Goal: Navigation & Orientation: Find specific page/section

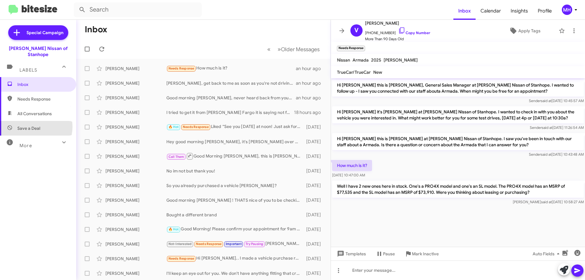
click at [31, 125] on span "Save a Deal" at bounding box center [28, 128] width 23 height 6
type input "in:not-interested"
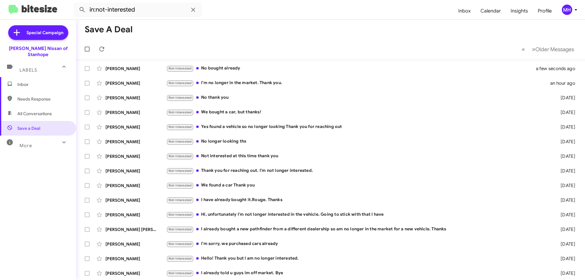
click at [34, 81] on span "Inbox" at bounding box center [43, 84] width 52 height 6
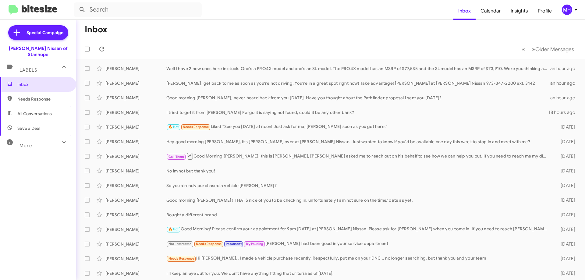
click at [33, 97] on span "Needs Response" at bounding box center [38, 99] width 76 height 15
type input "in:needs-response"
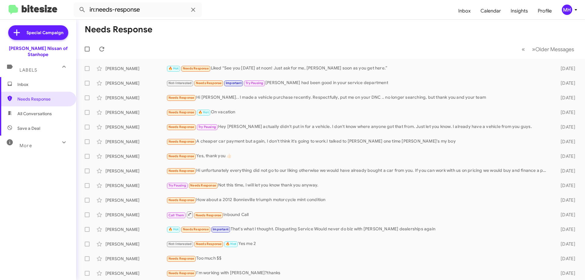
click at [36, 81] on span "Inbox" at bounding box center [43, 84] width 52 height 6
